Goal: Obtain resource: Obtain resource

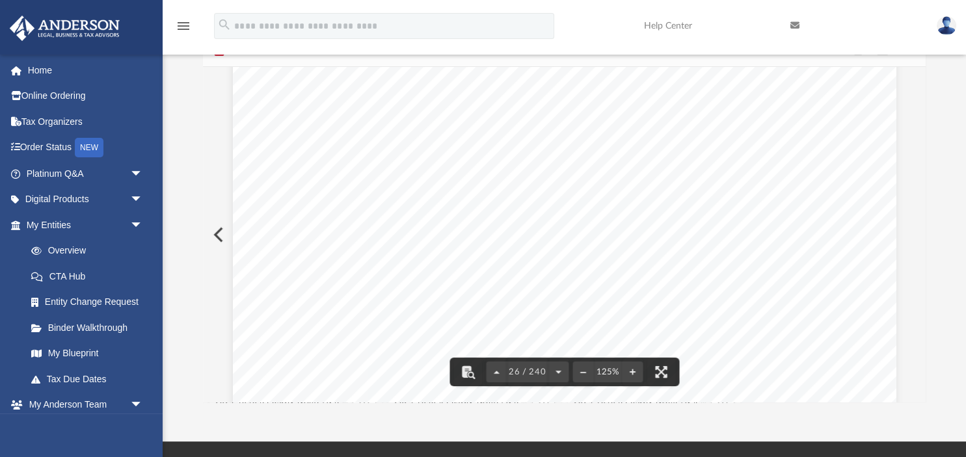
scroll to position [21973, 0]
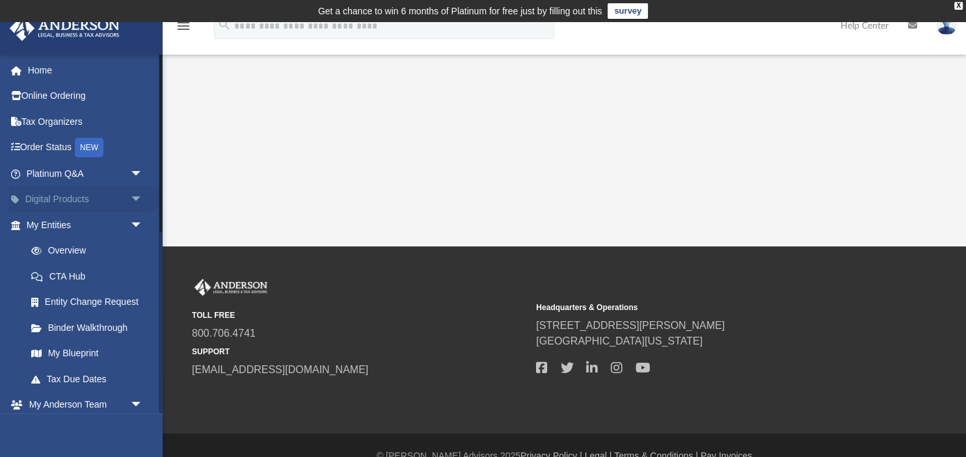
click at [79, 198] on link "Digital Products arrow_drop_down" at bounding box center [86, 200] width 154 height 26
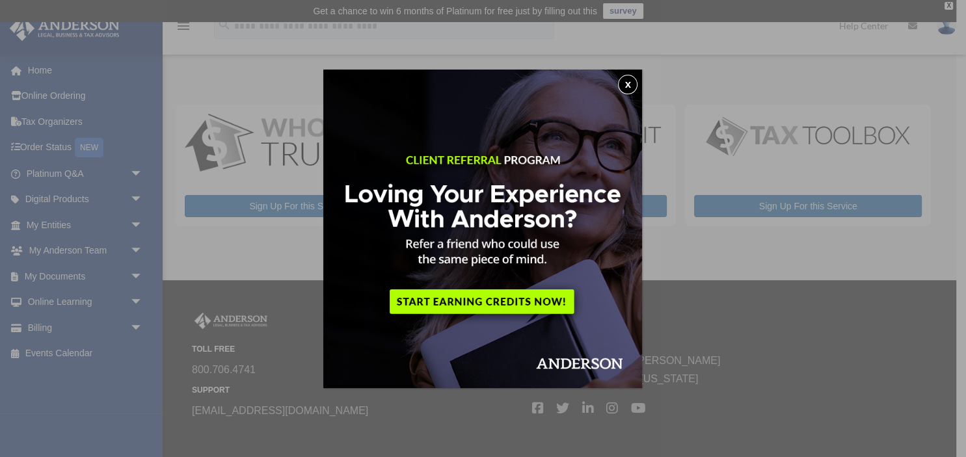
click at [631, 83] on button "x" at bounding box center [628, 85] width 20 height 20
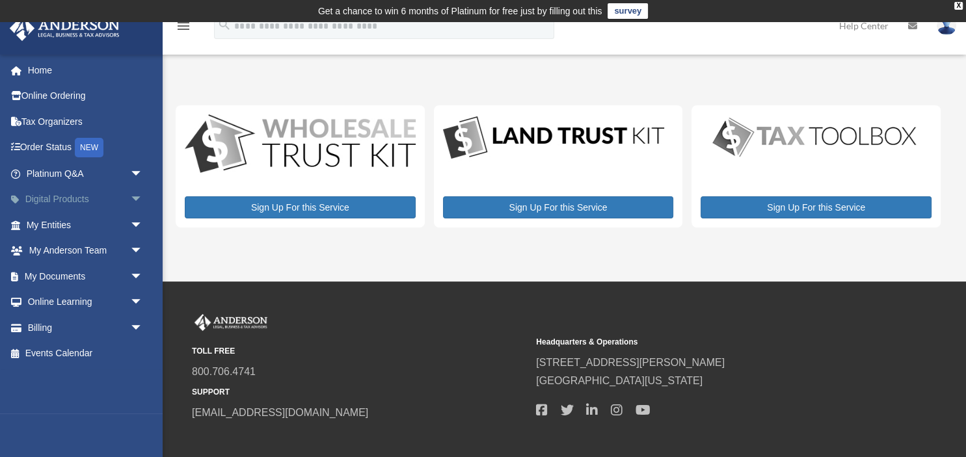
click at [82, 202] on link "Digital Products arrow_drop_down" at bounding box center [86, 200] width 154 height 26
click at [85, 278] on link "My Documents arrow_drop_down" at bounding box center [86, 277] width 154 height 26
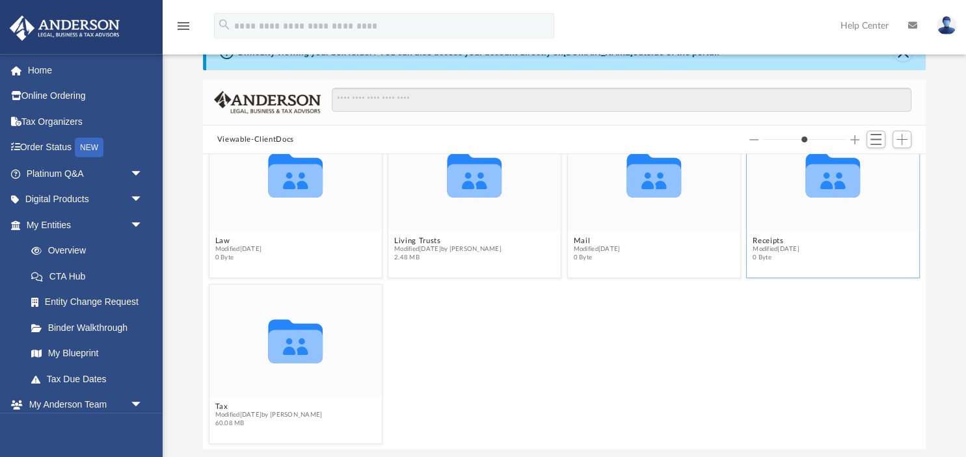
scroll to position [115, 0]
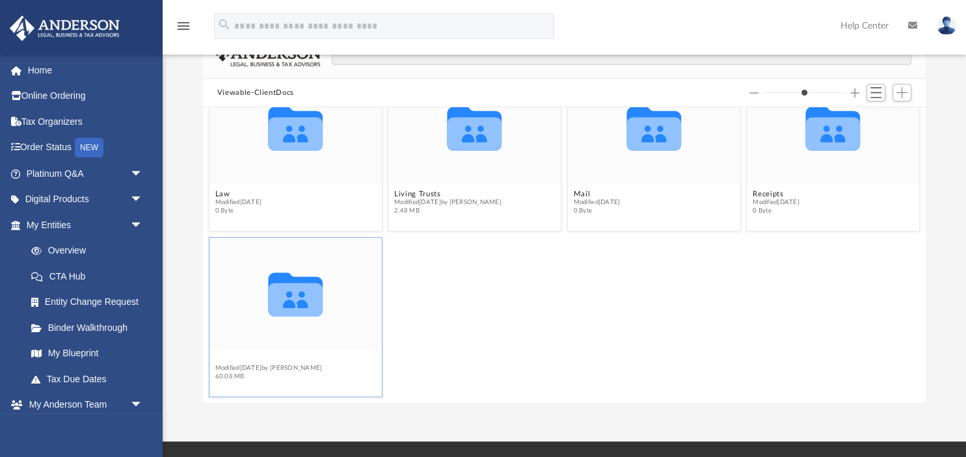
click at [220, 359] on button "Tax" at bounding box center [268, 359] width 107 height 8
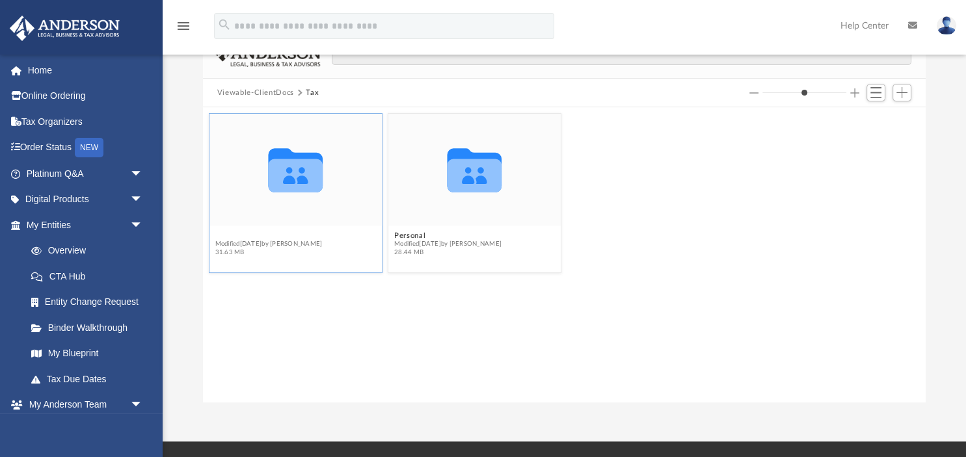
click at [260, 237] on button "[PERSON_NAME] & [PERSON_NAME]" at bounding box center [285, 235] width 140 height 8
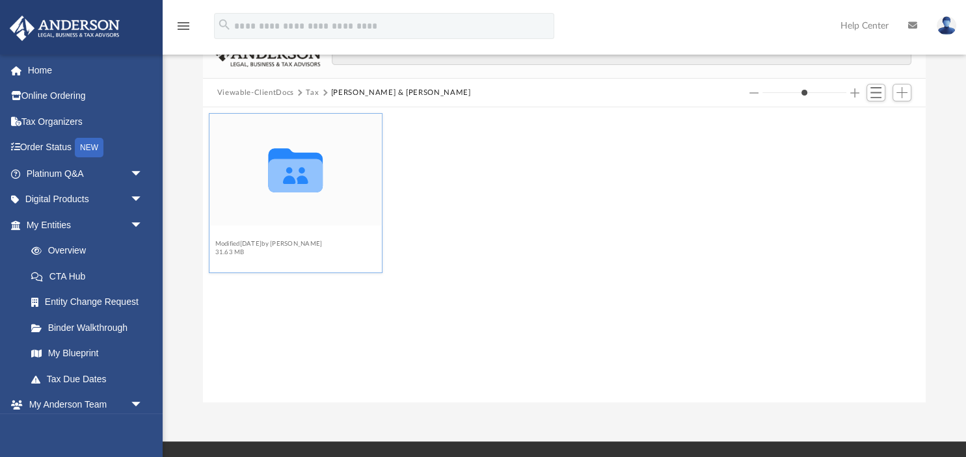
click at [226, 237] on button "2024" at bounding box center [268, 235] width 107 height 8
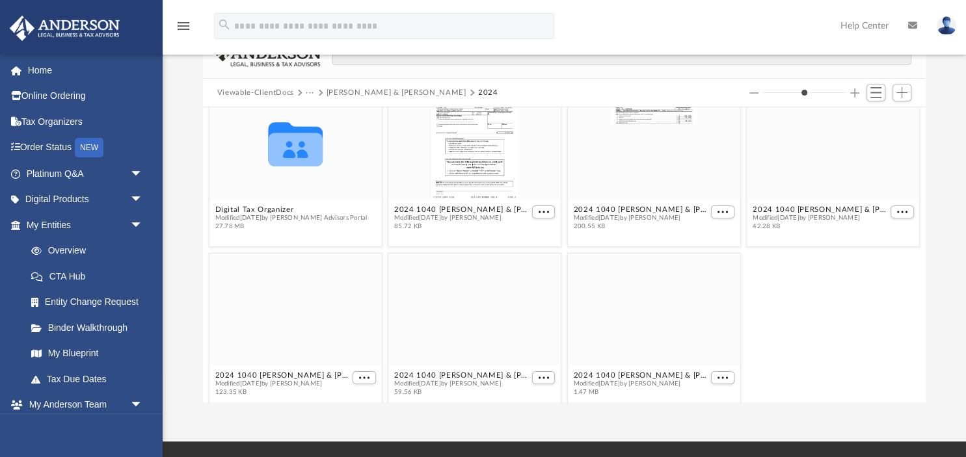
scroll to position [42, 0]
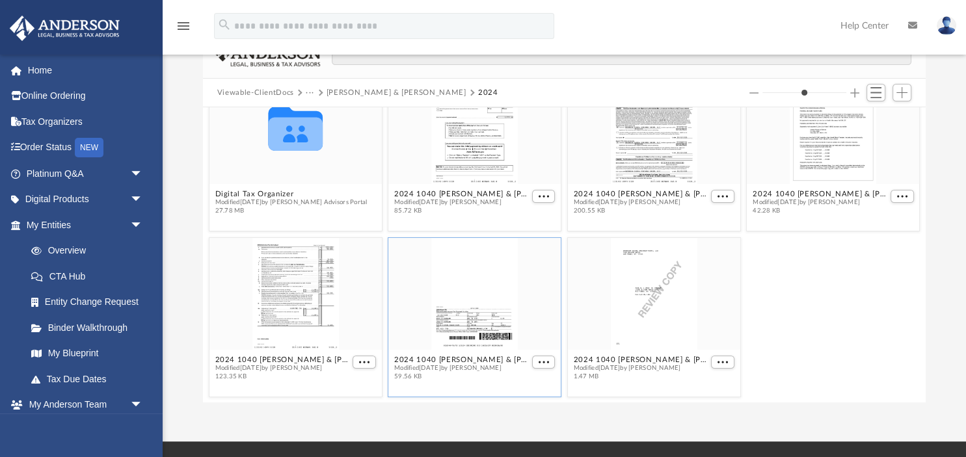
click at [453, 295] on div "grid" at bounding box center [474, 294] width 172 height 112
click at [301, 282] on div "grid" at bounding box center [296, 294] width 172 height 112
click at [262, 360] on button "2024 1040 [PERSON_NAME] & [PERSON_NAME] - Form 1040-ES Estimated Tax Voucher.pdf" at bounding box center [282, 359] width 135 height 8
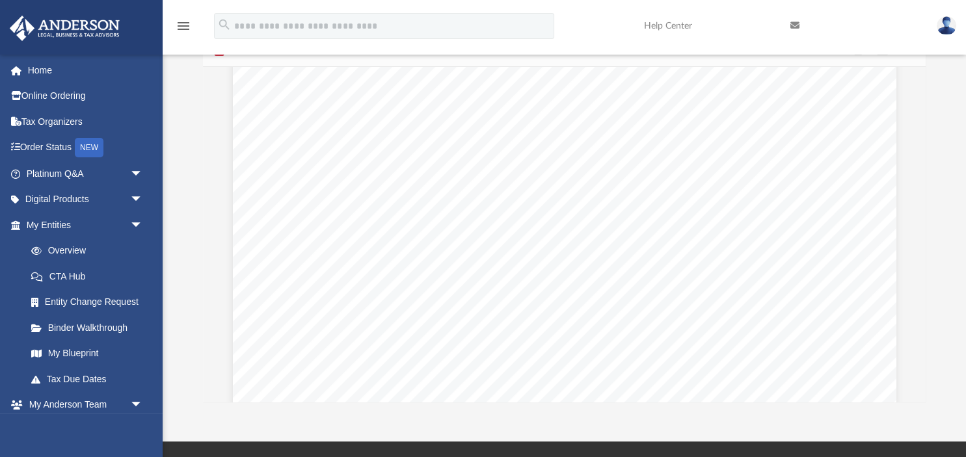
scroll to position [5813, 0]
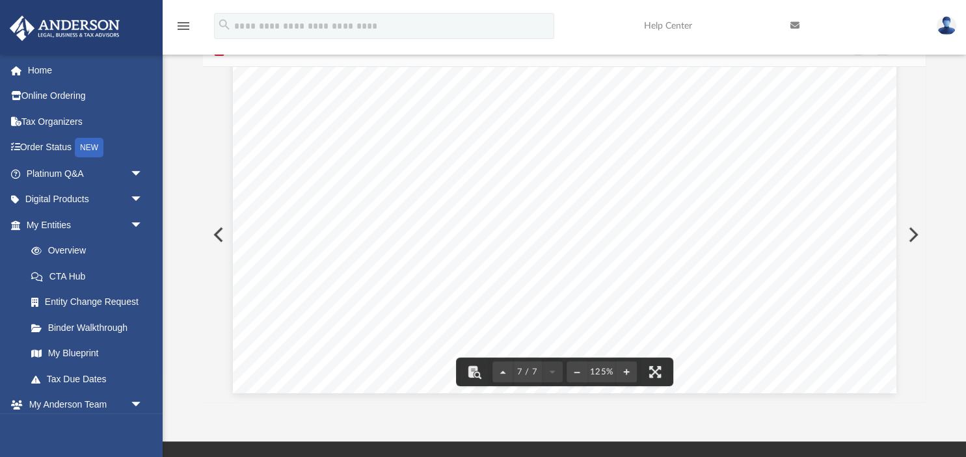
click at [915, 234] on button "Preview" at bounding box center [912, 235] width 29 height 36
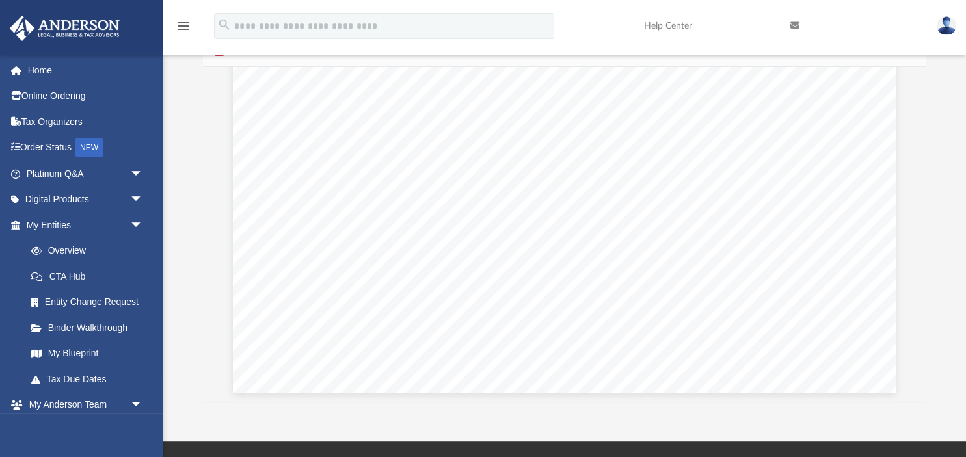
scroll to position [126, 0]
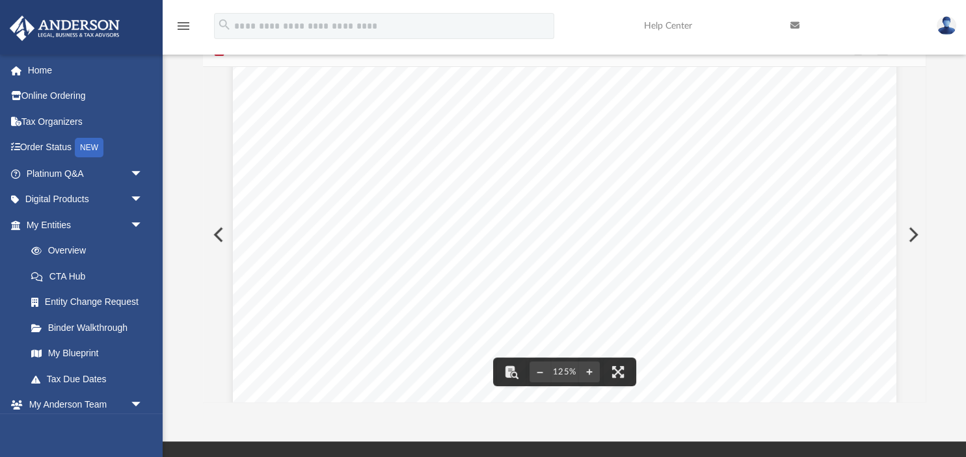
click at [913, 233] on button "Preview" at bounding box center [912, 235] width 29 height 36
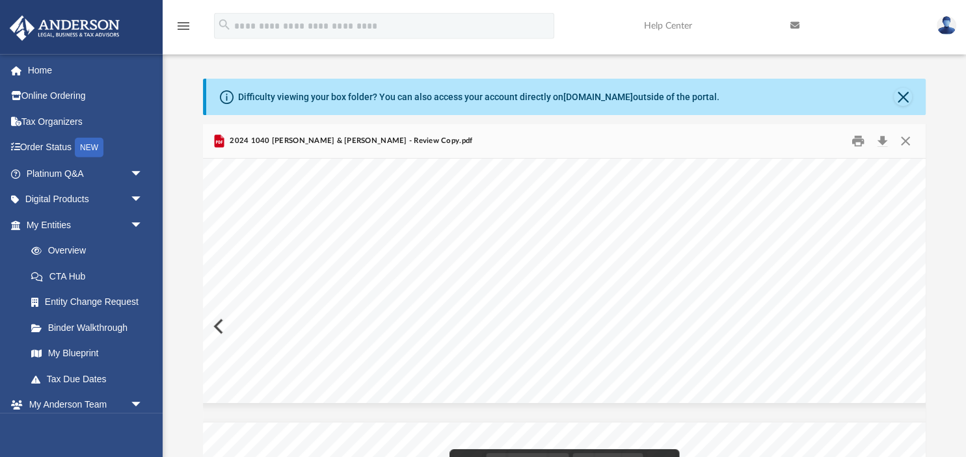
scroll to position [37618, 118]
drag, startPoint x: 561, startPoint y: 295, endPoint x: 705, endPoint y: 293, distance: 143.8
click at [705, 293] on div "421552 04-01-24 INCOME FROM PASSTHROUGH STATEMENT, PAGE 2 2024 SCHEDULE E Name …" at bounding box center [514, 68] width 859 height 664
drag, startPoint x: 550, startPoint y: 453, endPoint x: 432, endPoint y: 443, distance: 118.8
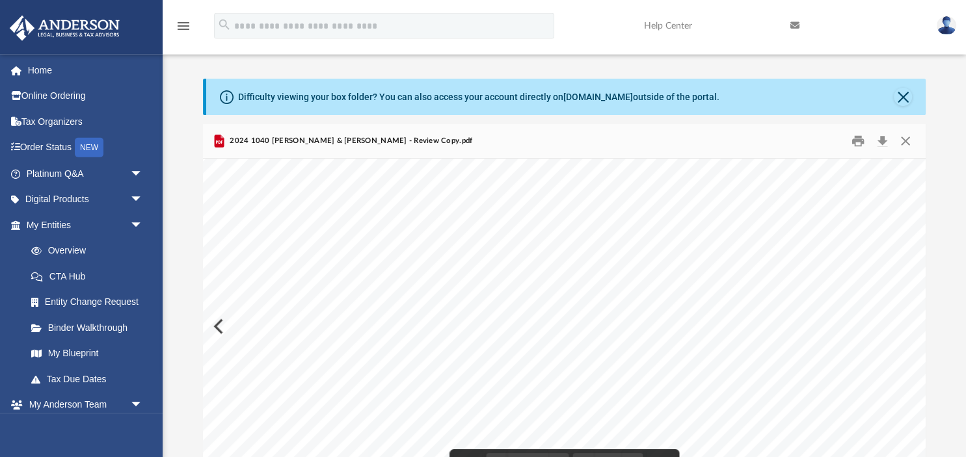
click at [433, 443] on div "If more than one box applies for your long-term transactions, complete a separa…" at bounding box center [565, 327] width 724 height 336
click at [217, 325] on div "421551 04-01-24 INCOME FROM PASSTHROUGH STATEMENT, PAGE 1 2024 SCHEDULE E Name …" at bounding box center [632, 102] width 859 height 664
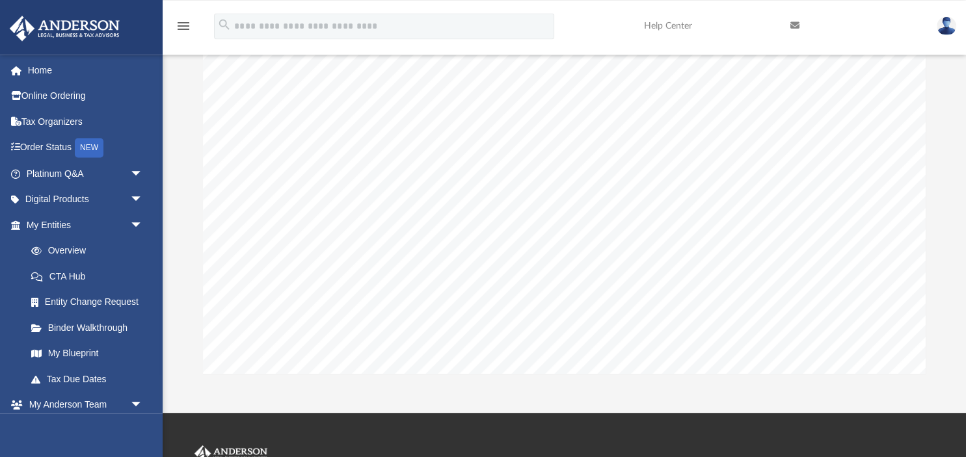
scroll to position [41501, 56]
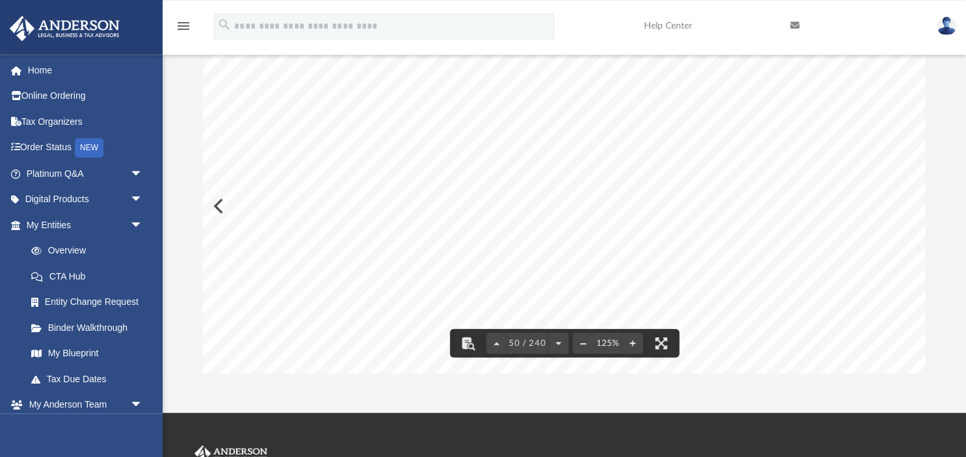
click at [582, 344] on button "File preview" at bounding box center [583, 343] width 21 height 29
click at [632, 343] on button "File preview" at bounding box center [632, 343] width 21 height 29
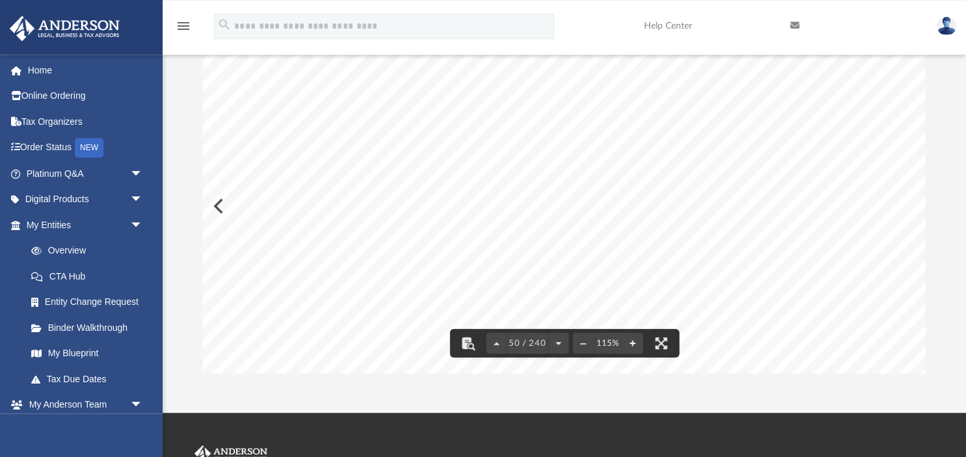
scroll to position [258, 0]
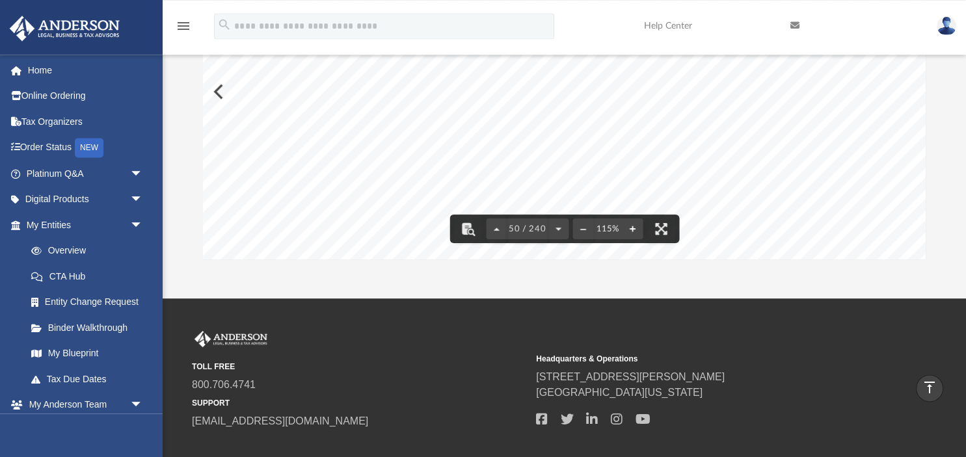
click at [632, 227] on button "File preview" at bounding box center [632, 229] width 21 height 29
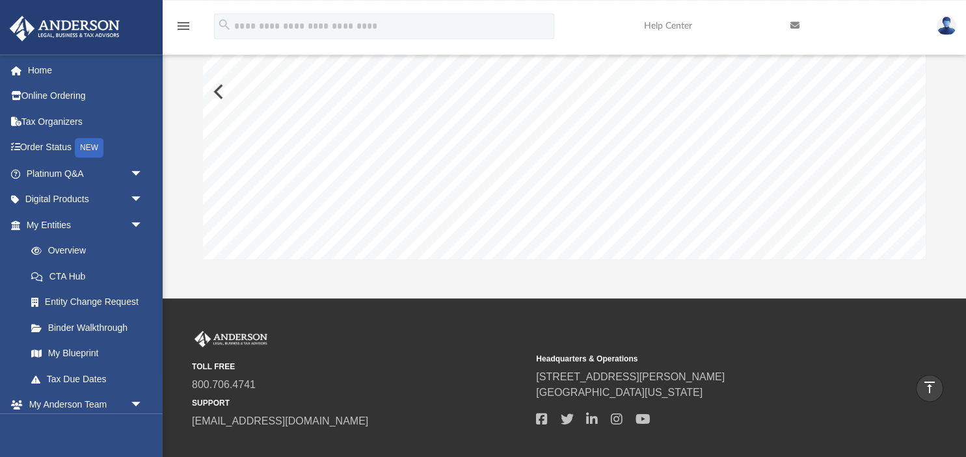
scroll to position [41235, 135]
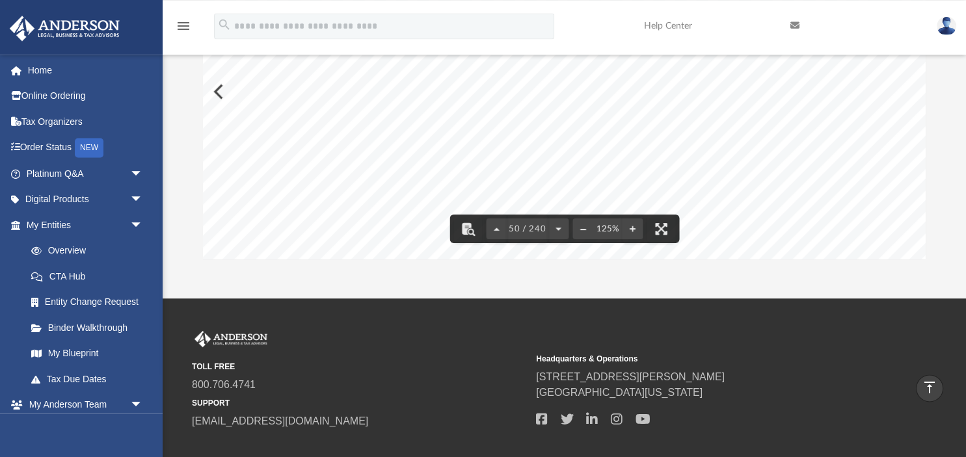
click at [584, 229] on button "File preview" at bounding box center [583, 229] width 21 height 29
click at [579, 231] on button "File preview" at bounding box center [583, 229] width 21 height 29
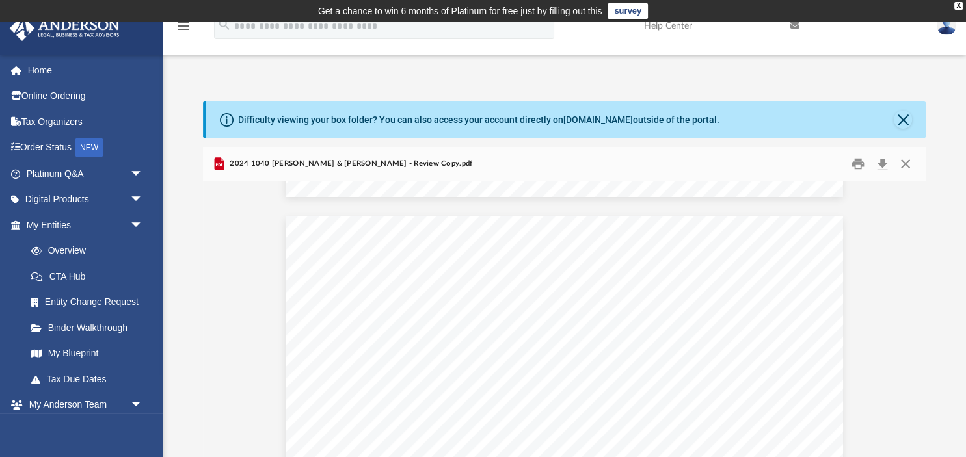
scroll to position [52693, 0]
drag, startPoint x: 429, startPoint y: 261, endPoint x: 359, endPoint y: 261, distance: 70.9
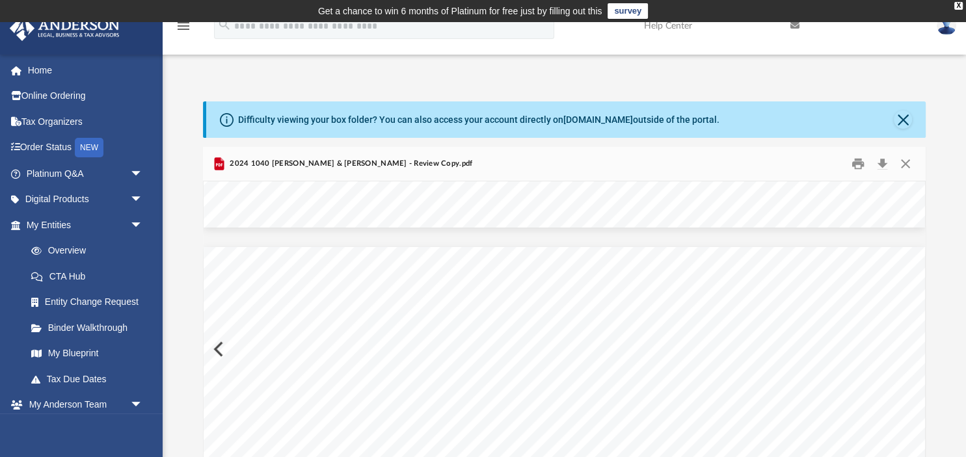
scroll to position [100833, 0]
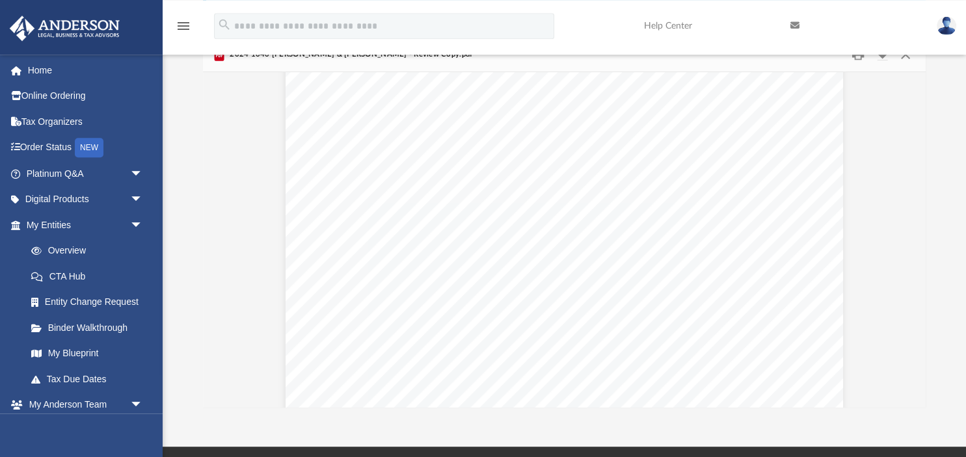
scroll to position [169382, 0]
